Goal: Task Accomplishment & Management: Use online tool/utility

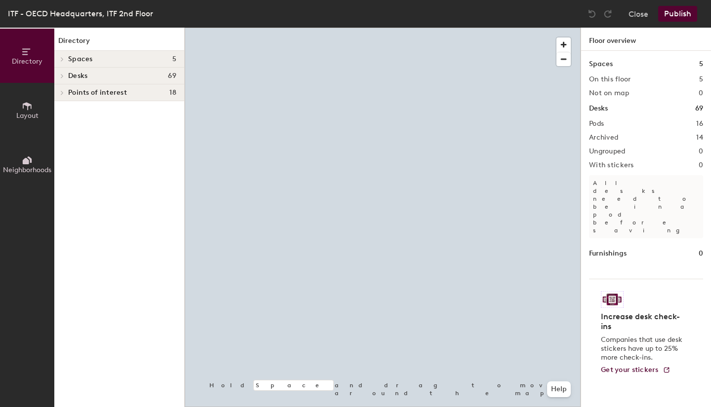
click at [62, 72] on div at bounding box center [60, 76] width 13 height 16
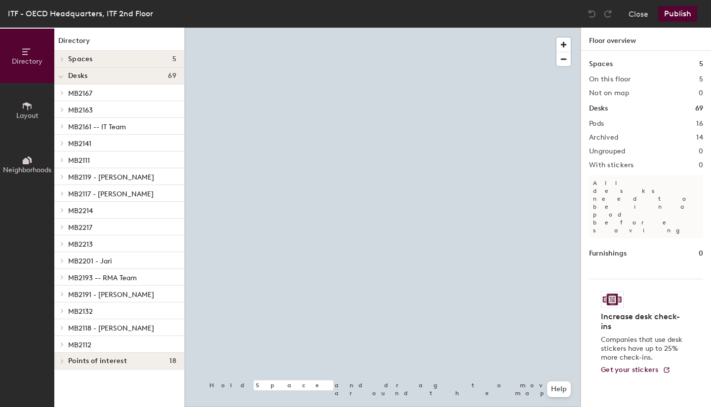
click at [64, 93] on icon at bounding box center [62, 92] width 4 height 5
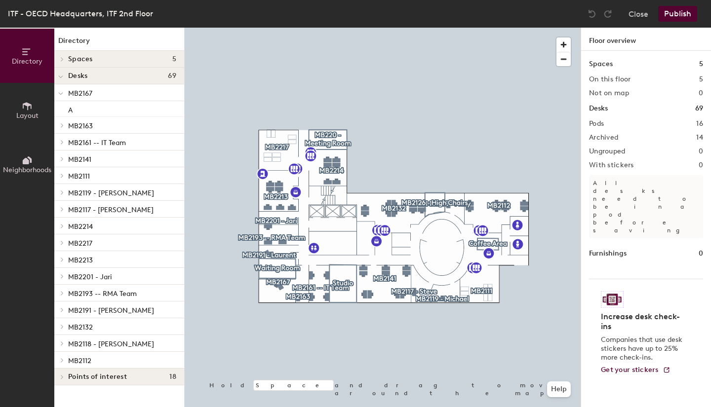
click at [69, 111] on p "A" at bounding box center [70, 108] width 4 height 11
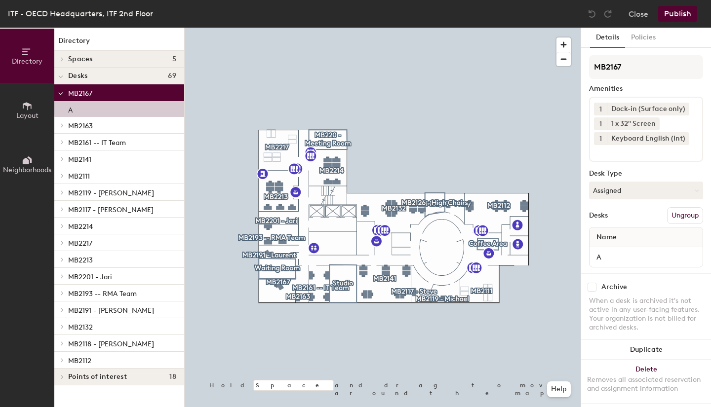
click at [22, 108] on button "Layout" at bounding box center [27, 110] width 54 height 54
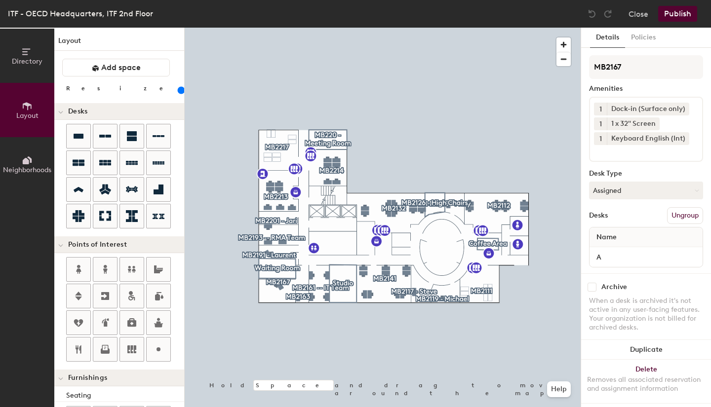
click at [28, 162] on icon at bounding box center [26, 161] width 6 height 6
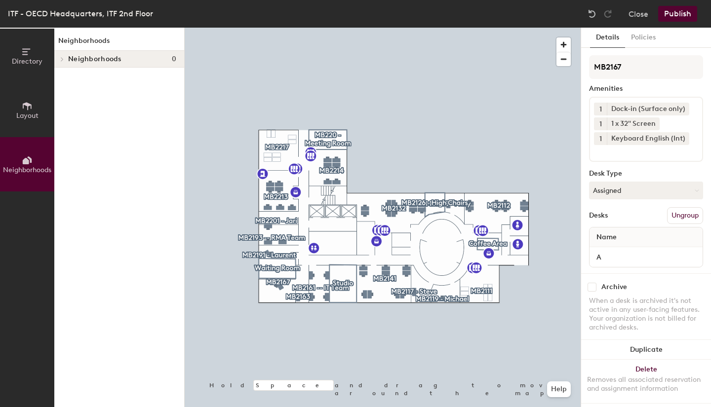
click at [37, 65] on button "Directory" at bounding box center [27, 56] width 54 height 54
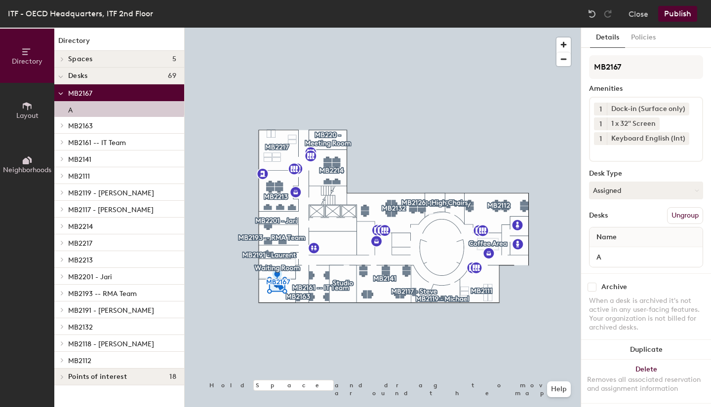
click at [59, 96] on icon at bounding box center [60, 94] width 5 height 4
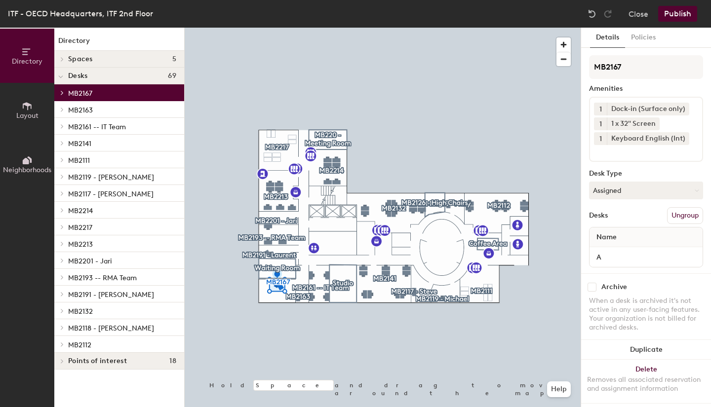
click at [65, 359] on span at bounding box center [61, 361] width 8 height 5
click at [62, 60] on icon at bounding box center [62, 59] width 2 height 4
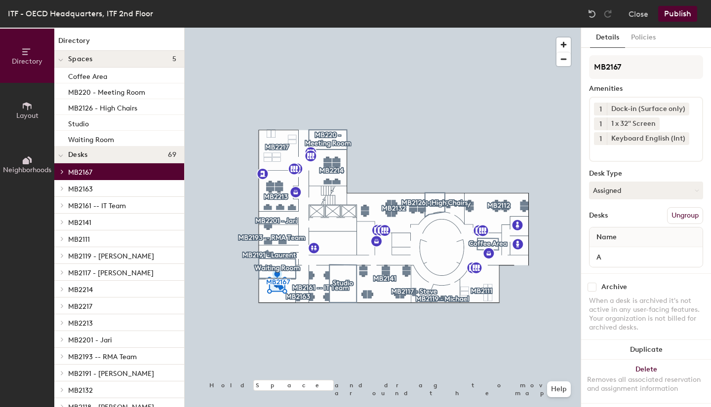
click at [28, 105] on icon at bounding box center [27, 106] width 9 height 8
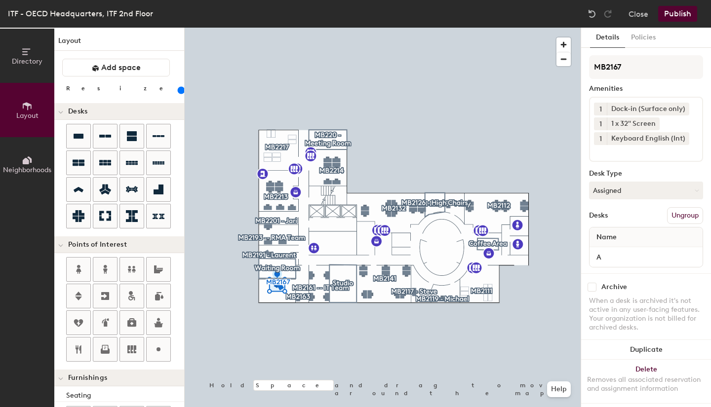
click at [26, 168] on span "Neighborhoods" at bounding box center [27, 170] width 48 height 8
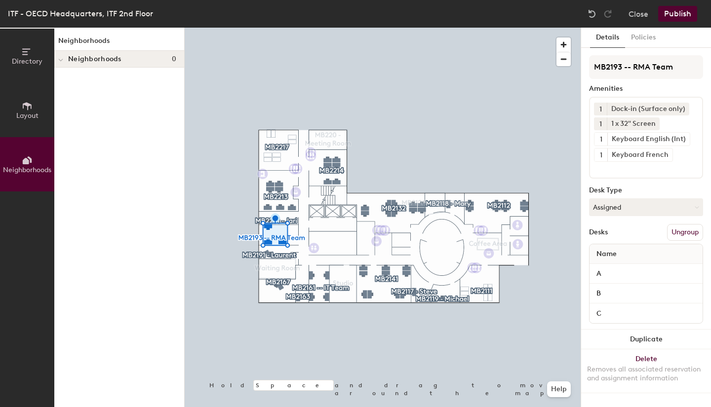
click at [275, 28] on div at bounding box center [383, 28] width 396 height 0
